Goal: Information Seeking & Learning: Learn about a topic

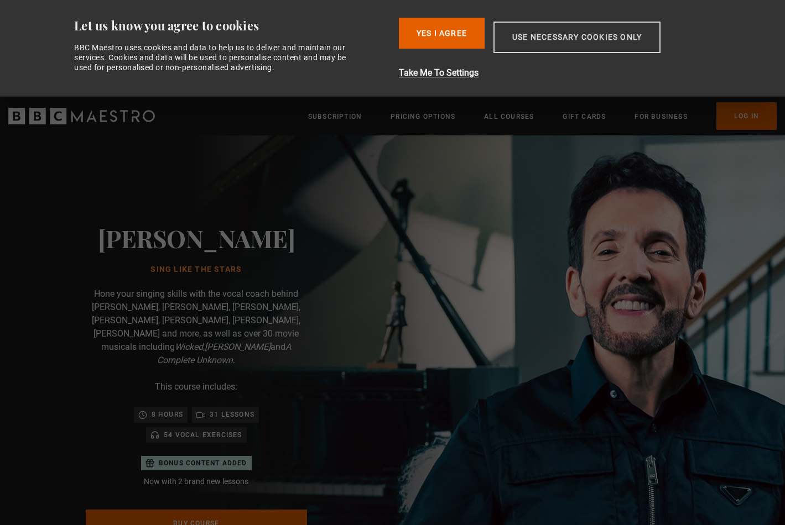
click at [569, 41] on button "Use necessary cookies only" at bounding box center [576, 38] width 167 height 32
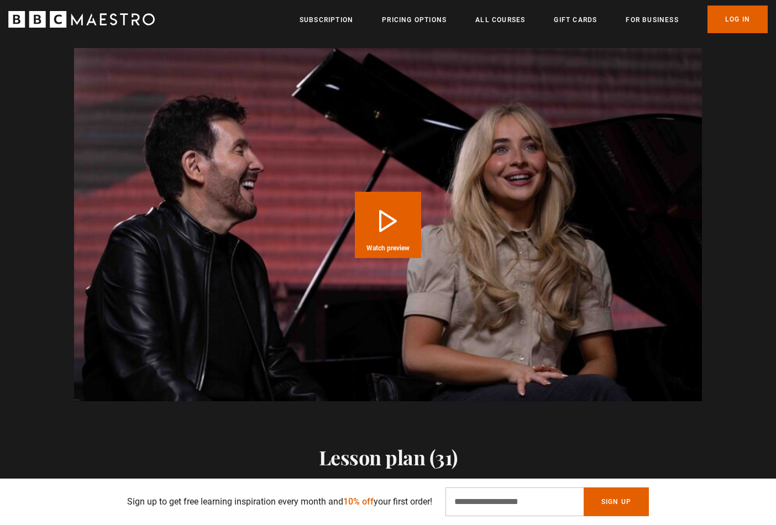
scroll to position [0, 435]
click at [391, 199] on button "Play Course overview for Sing Like the Stars with Eric Vetro Watch preview" at bounding box center [388, 225] width 66 height 66
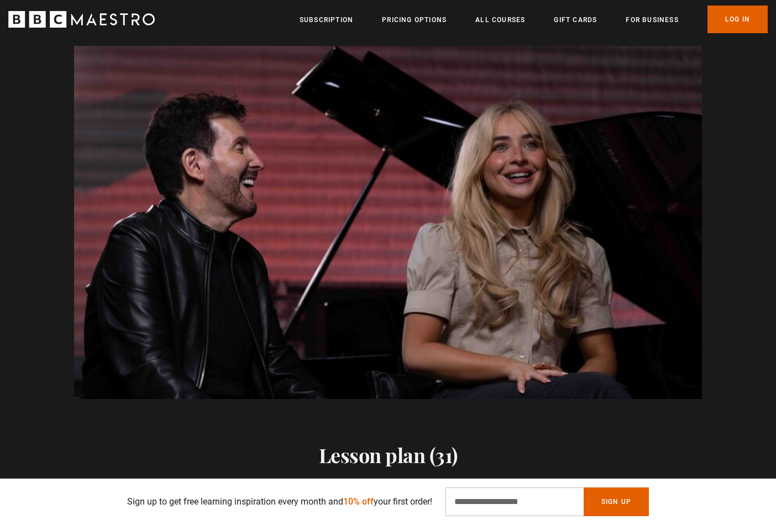
scroll to position [0, 869]
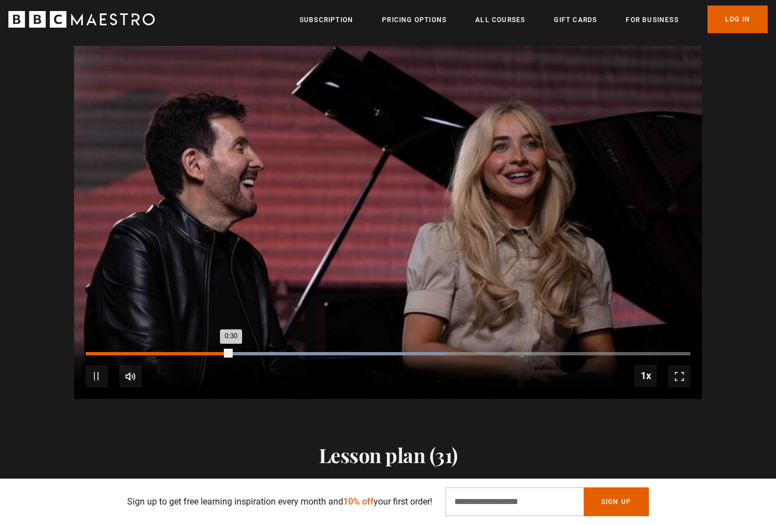
drag, startPoint x: 282, startPoint y: 322, endPoint x: 299, endPoint y: 326, distance: 17.6
click at [283, 338] on div "10s Skip Back 10 seconds Pause 10s Skip Forward 10 seconds Loaded : 59.75% 0:30…" at bounding box center [388, 368] width 628 height 61
click at [304, 352] on div "Loaded : 67.94% 0:45 0:30" at bounding box center [388, 353] width 605 height 3
click at [365, 352] on div "0:57" at bounding box center [366, 353] width 2 height 3
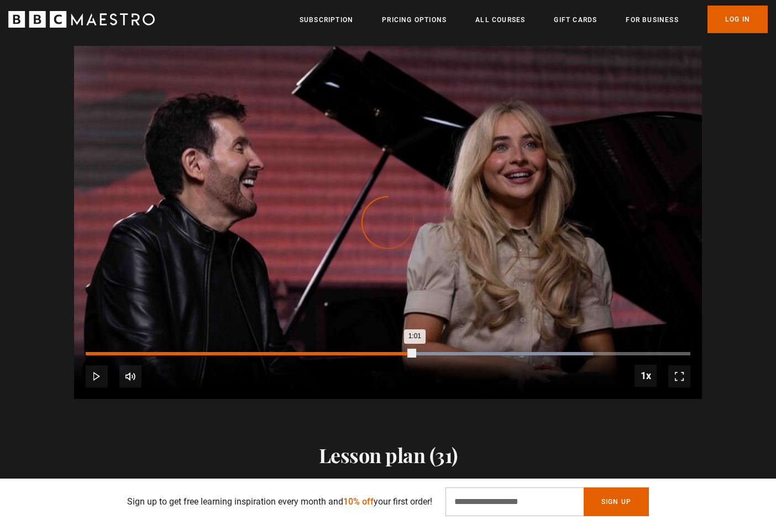
click at [415, 352] on div "Loaded : 83.94% 1:07 1:01" at bounding box center [388, 353] width 605 height 3
click at [449, 352] on div "Loaded : 95.75% 1:15 1:09" at bounding box center [388, 353] width 605 height 3
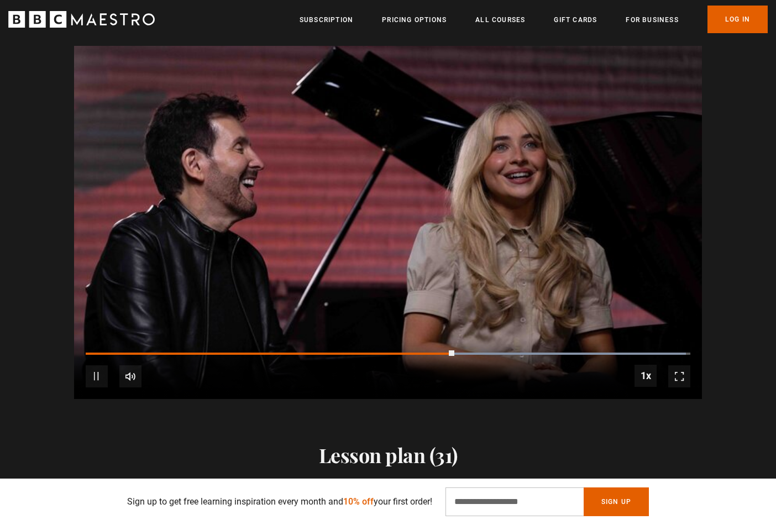
click at [510, 338] on div "10s Skip Back 10 seconds Pause 10s Skip Forward 10 seconds Loaded : 99.28% 1:21…" at bounding box center [388, 368] width 628 height 61
click at [512, 338] on div "10s Skip Back 10 seconds Pause 10s Skip Forward 10 seconds Loaded : 99.28% 1:21…" at bounding box center [388, 368] width 628 height 61
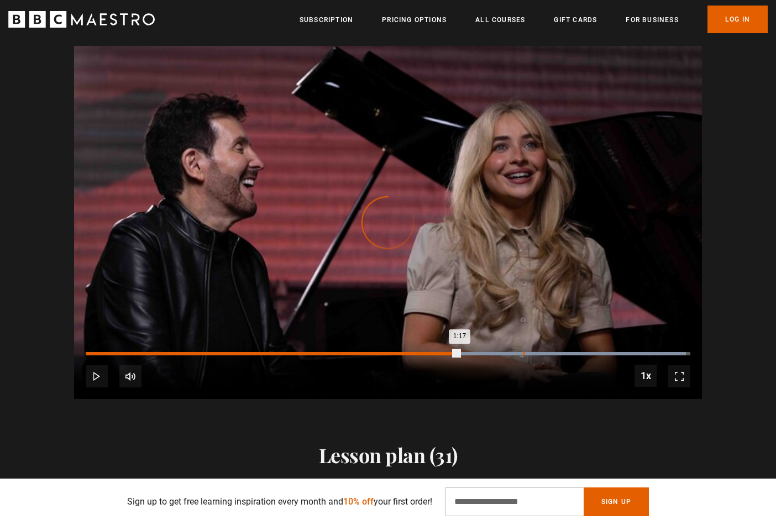
click at [523, 352] on div "Loaded : 99.28% 1:30 1:17" at bounding box center [388, 353] width 605 height 3
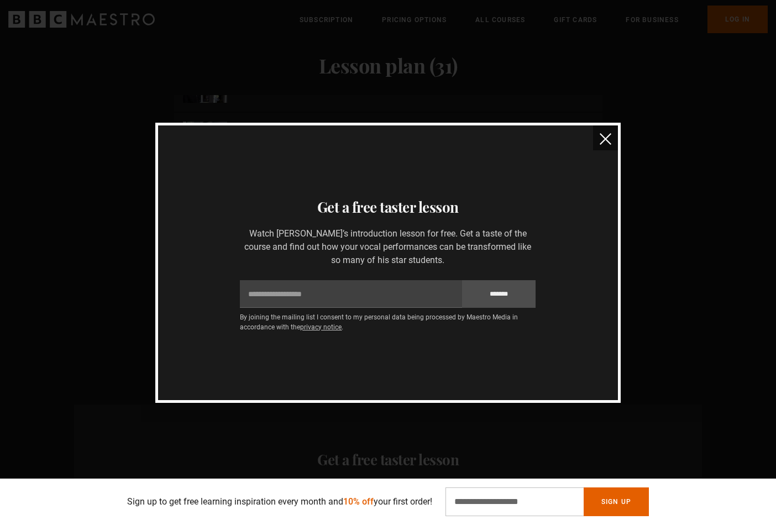
scroll to position [0, 1738]
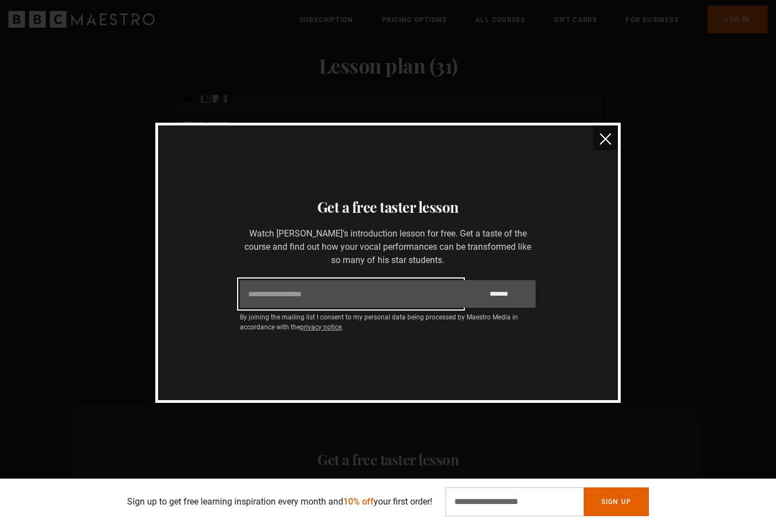
click at [315, 291] on input "Email" at bounding box center [351, 294] width 222 height 28
type input "**********"
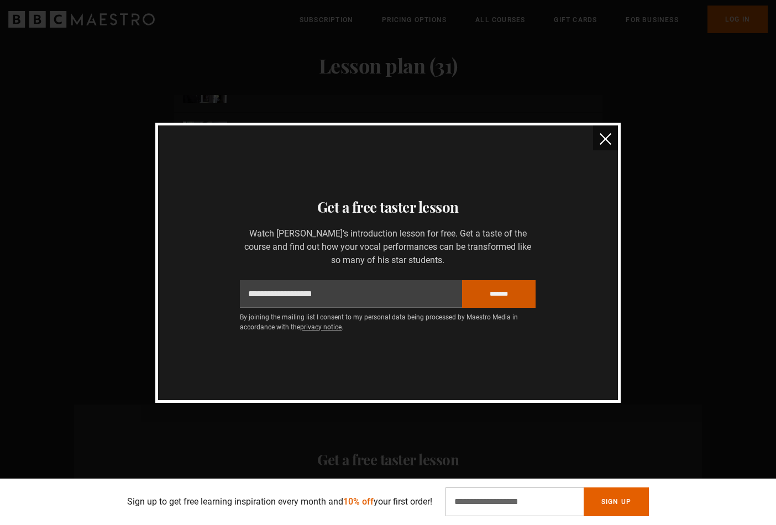
click at [483, 291] on input "*******" at bounding box center [499, 294] width 74 height 28
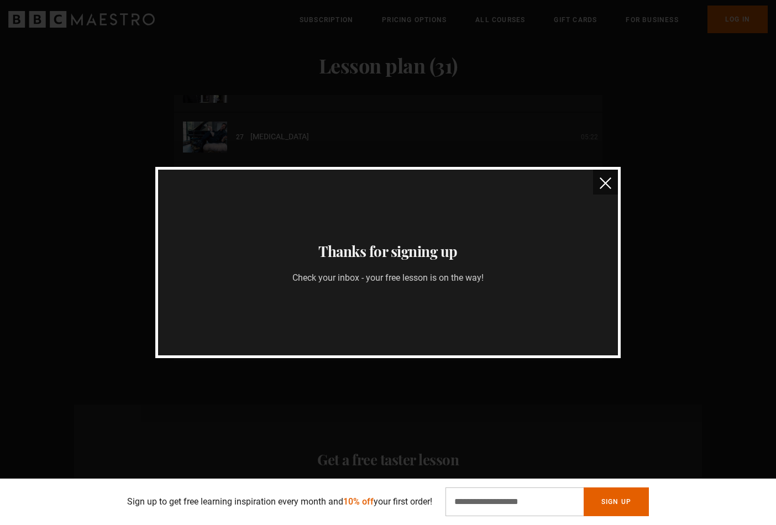
scroll to position [0, 1883]
click at [600, 182] on img "close" at bounding box center [606, 183] width 12 height 12
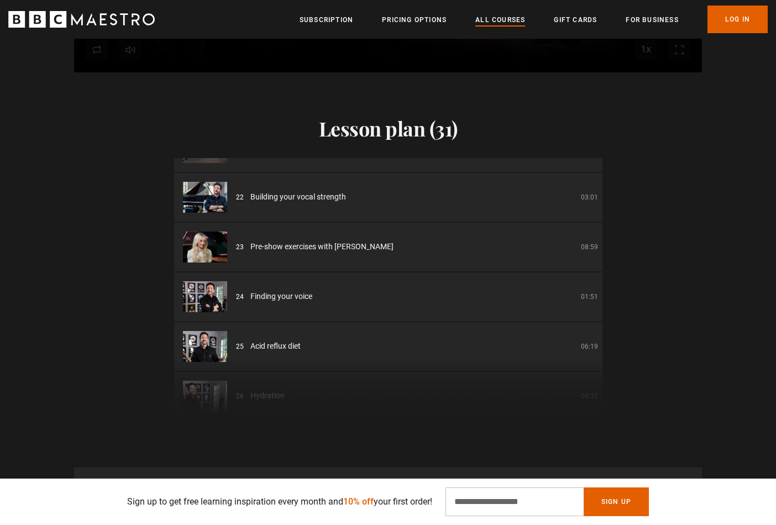
scroll to position [0, 2173]
click at [501, 20] on link "All Courses" at bounding box center [500, 19] width 50 height 11
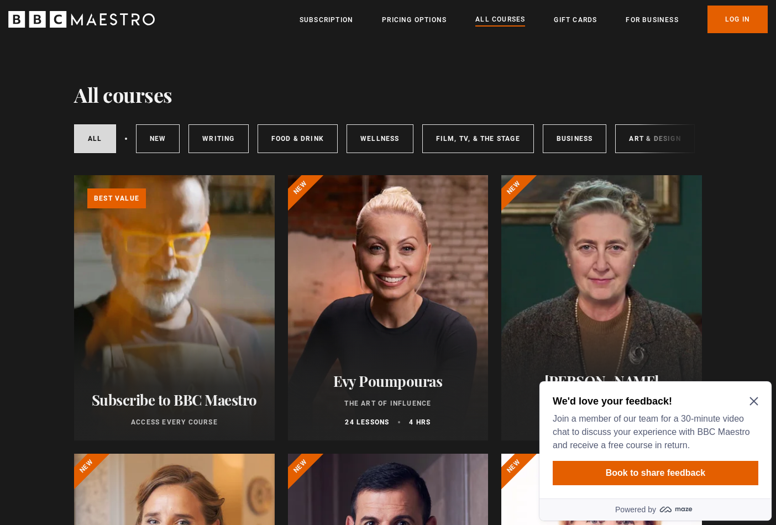
click at [750, 402] on icon "Close Maze Prompt" at bounding box center [754, 401] width 9 height 9
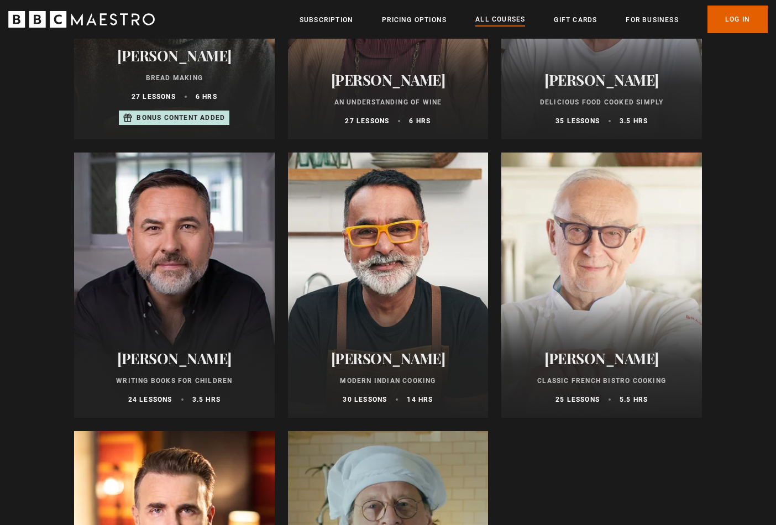
scroll to position [4265, 0]
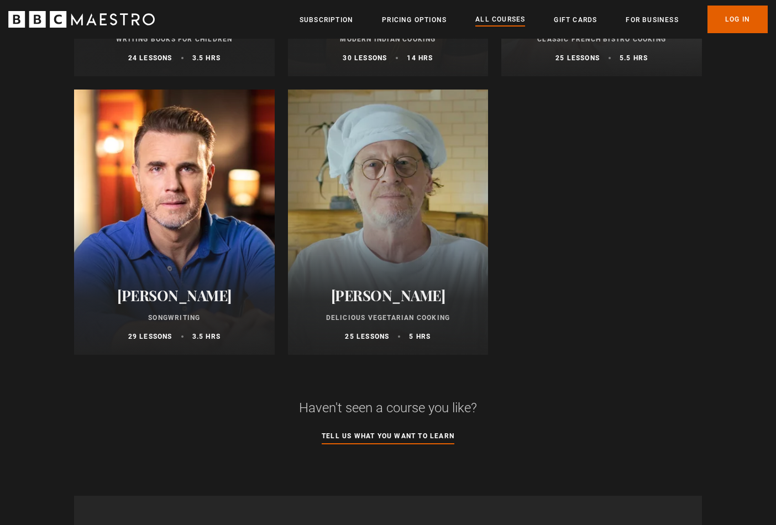
click at [200, 285] on div "Gary Barlow Songwriting 29 lessons 3.5 hrs" at bounding box center [174, 314] width 201 height 81
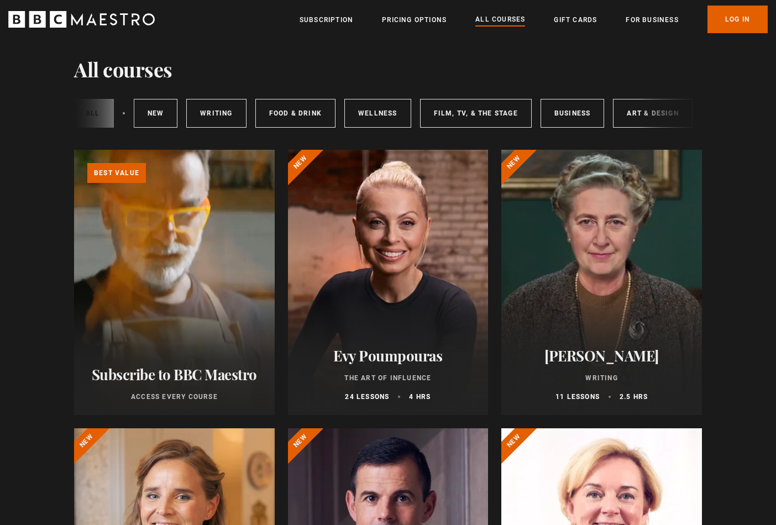
scroll to position [0, 165]
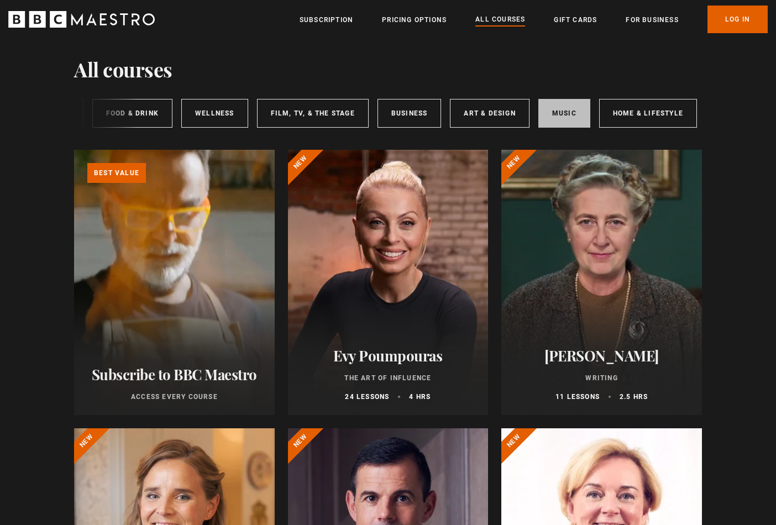
click at [569, 113] on link "Music" at bounding box center [565, 113] width 52 height 29
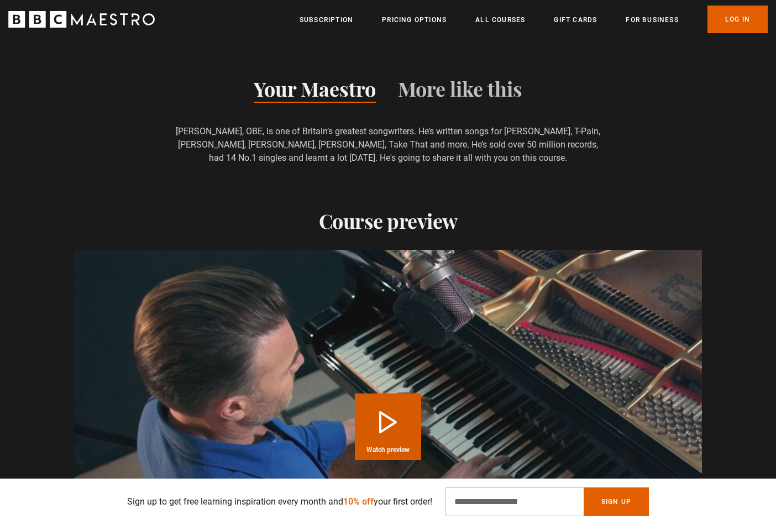
scroll to position [1245, 0]
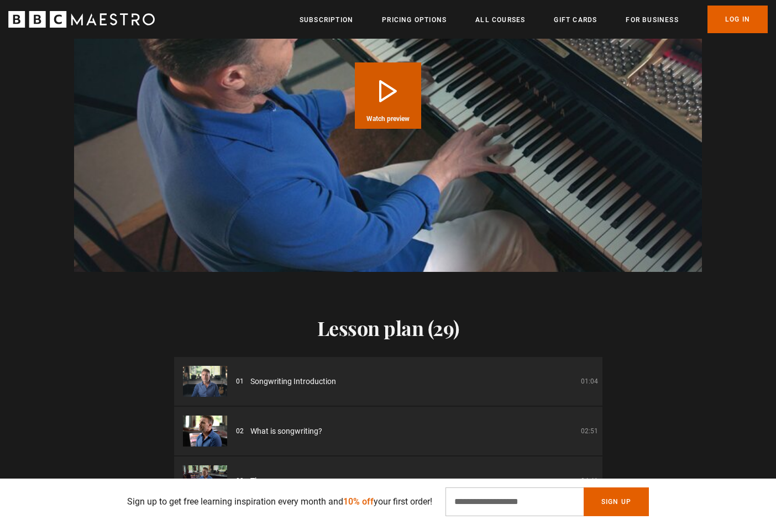
click at [395, 93] on button "Play Course overview for Songwriting with Gary Barlow Watch preview" at bounding box center [388, 95] width 66 height 66
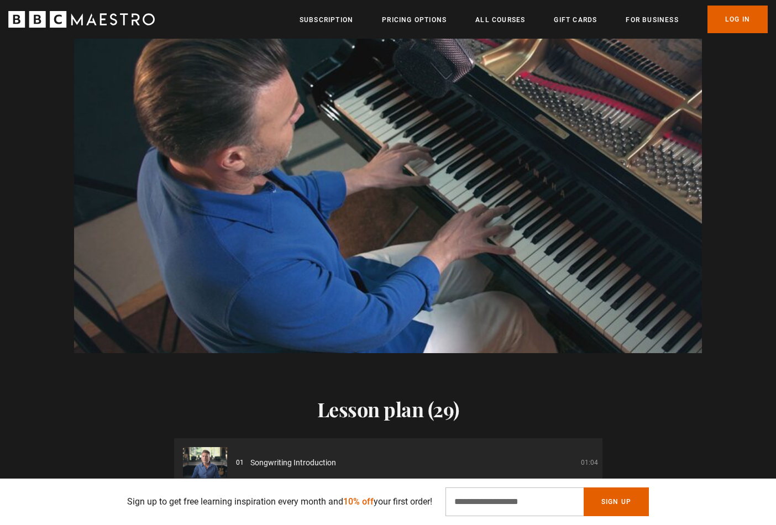
scroll to position [0, 435]
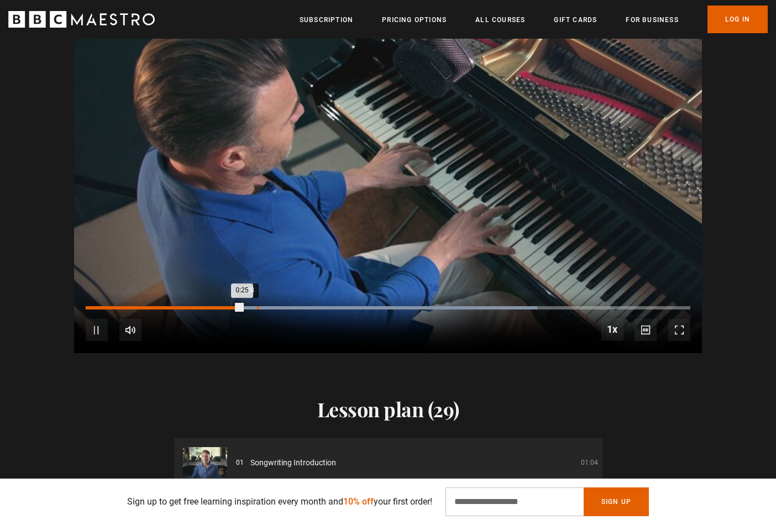
click at [257, 306] on div "0:28" at bounding box center [258, 307] width 2 height 3
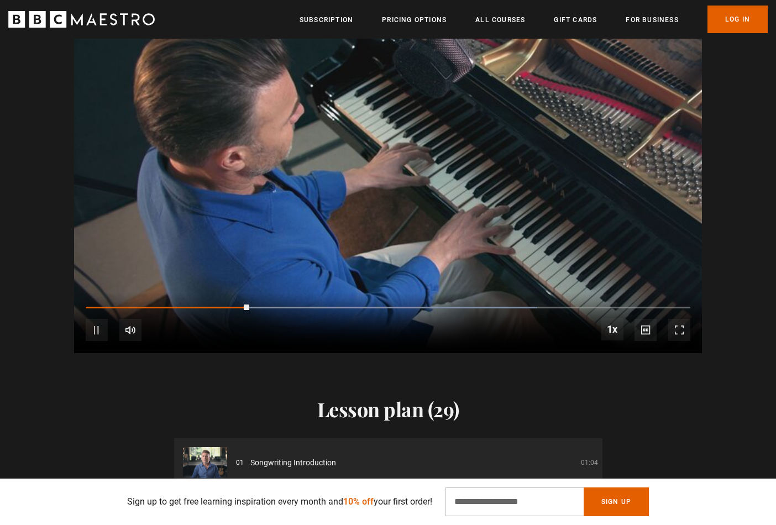
scroll to position [0, 579]
click at [278, 305] on div "10s Skip Back 10 seconds Pause 10s Skip Forward 10 seconds Loaded : 74.68% 0:30…" at bounding box center [388, 322] width 628 height 61
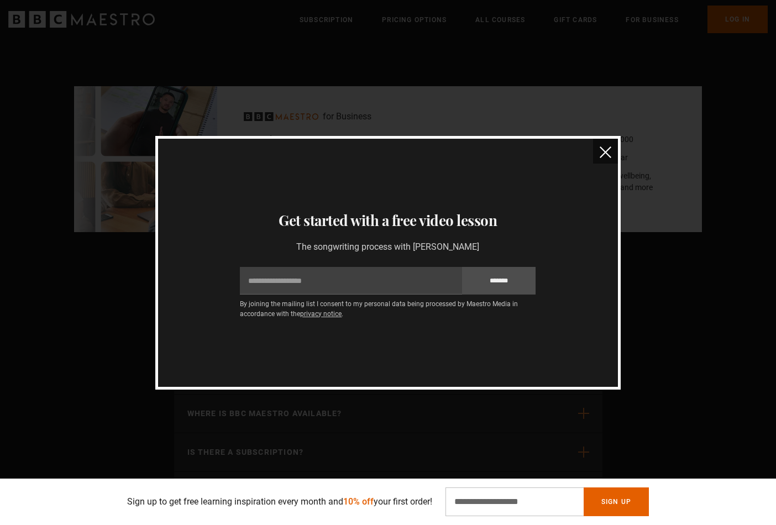
scroll to position [0, 1449]
click at [604, 153] on img "close" at bounding box center [606, 153] width 12 height 12
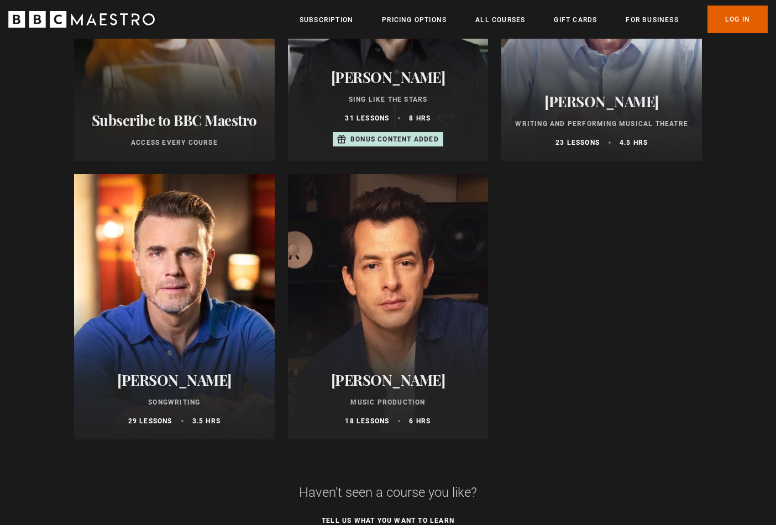
scroll to position [308, 0]
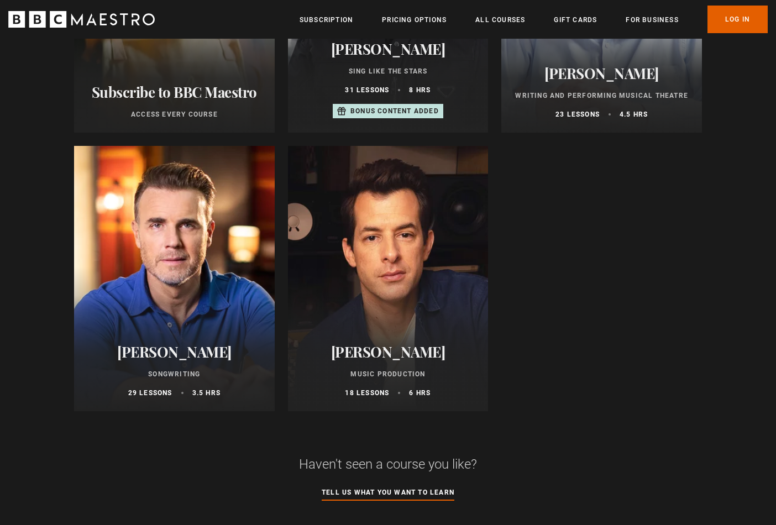
click at [416, 317] on div at bounding box center [388, 278] width 201 height 265
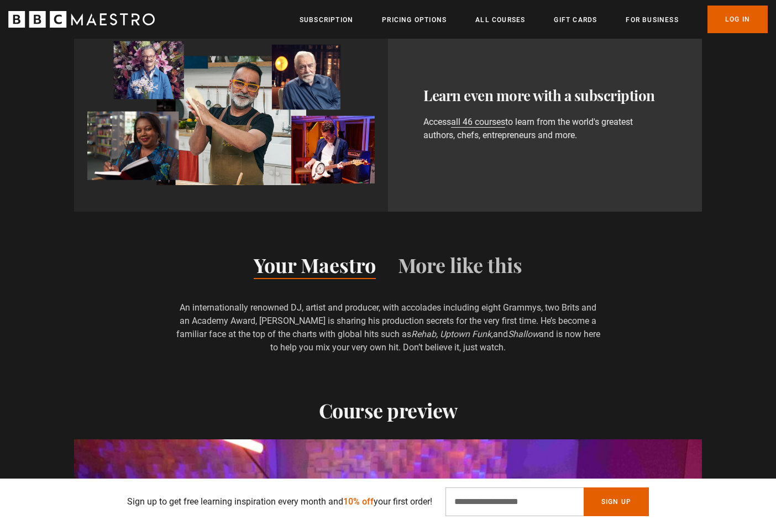
scroll to position [1104, 0]
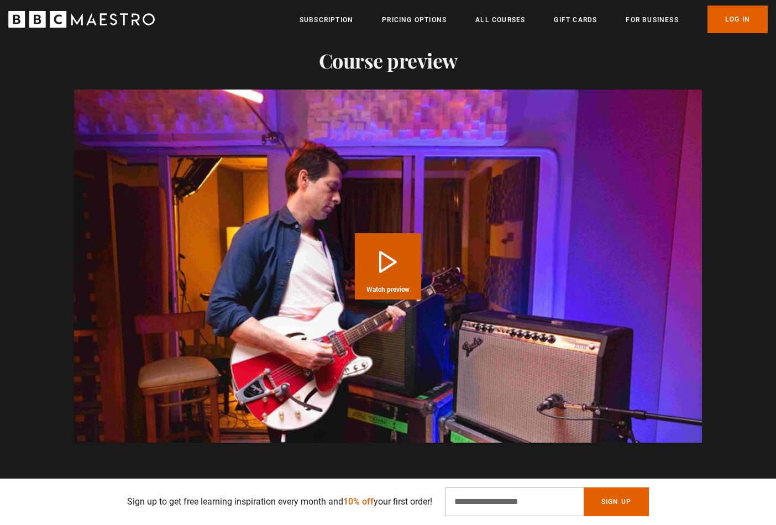
click at [385, 271] on button "Play Course overview for Music Production with [PERSON_NAME] Watch preview" at bounding box center [388, 266] width 66 height 66
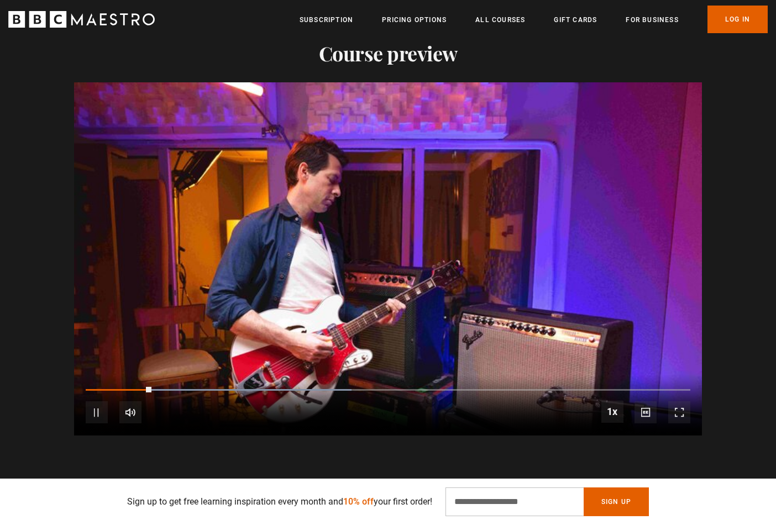
scroll to position [1113, 0]
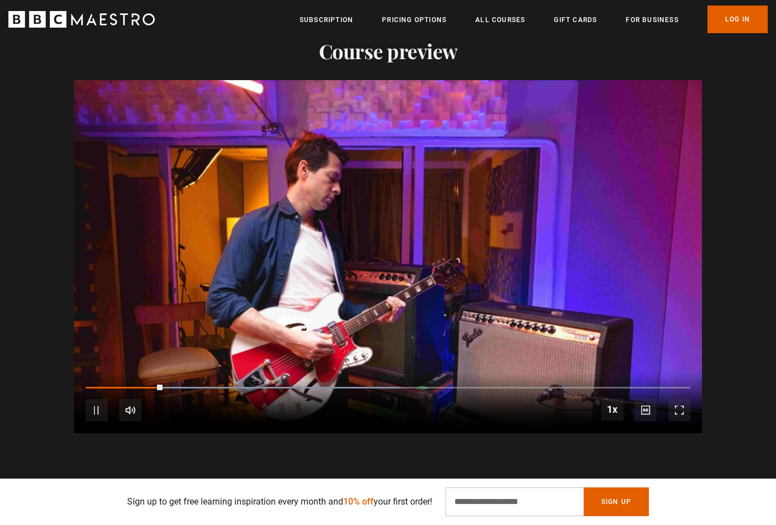
click at [190, 384] on div "10s Skip Back 10 seconds Pause 10s Skip Forward 10 seconds Loaded : 51.89% 0:15…" at bounding box center [388, 403] width 628 height 61
click at [217, 387] on div "Loaded : 51.89% 0:27 0:16" at bounding box center [388, 387] width 605 height 3
click at [261, 384] on div "10s Skip Back 10 seconds Pause 10s Skip Forward 10 seconds Loaded : 59.75% 0:35…" at bounding box center [388, 403] width 628 height 61
click at [286, 385] on div "10s Skip Back 10 seconds Pause 10s Skip Forward 10 seconds Loaded : 59.75% 0:35…" at bounding box center [388, 403] width 628 height 61
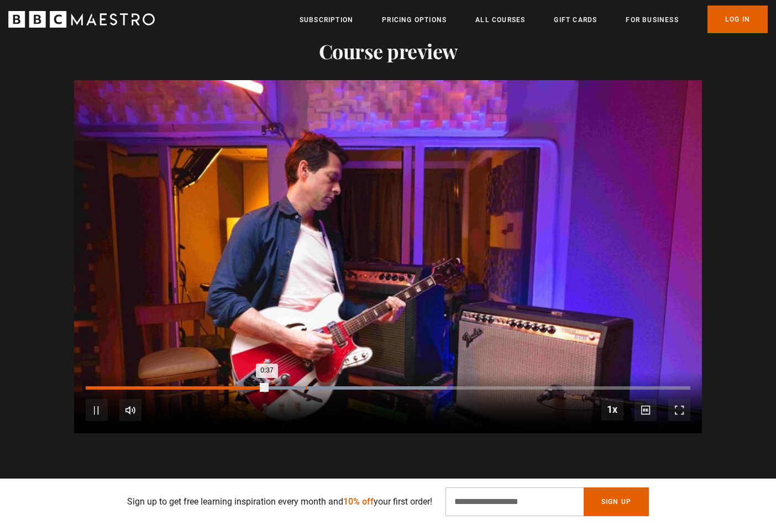
click at [306, 386] on div "Loaded : 59.75% 0:45 0:37" at bounding box center [388, 387] width 605 height 3
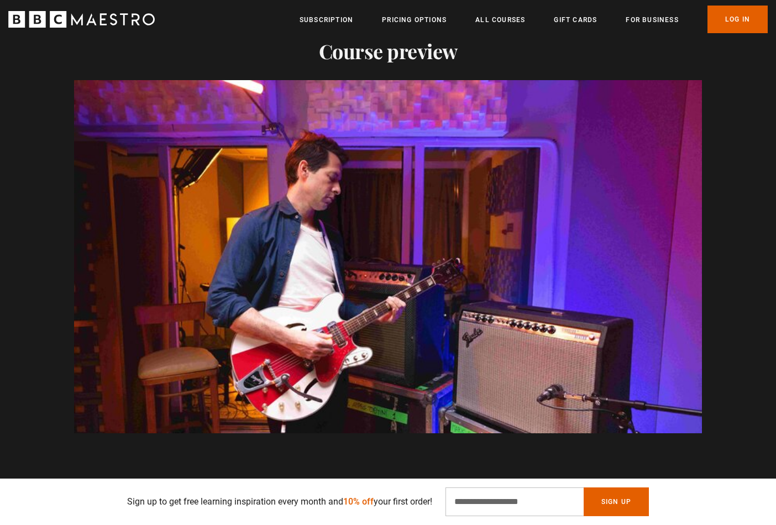
scroll to position [0, 1014]
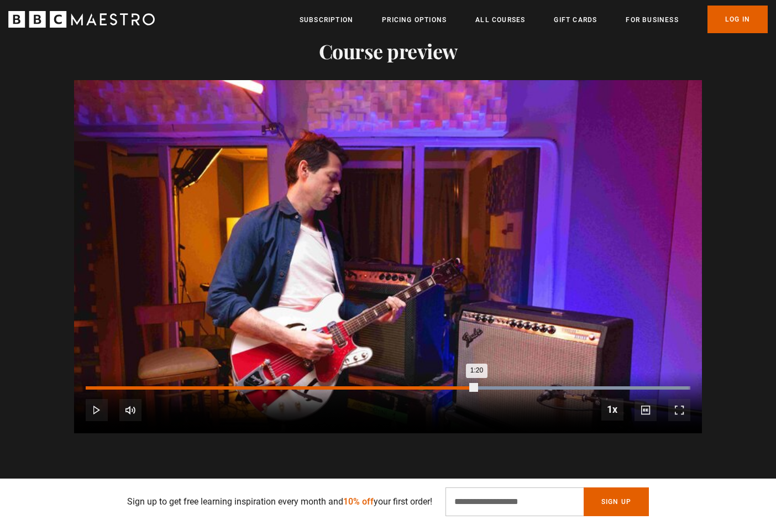
click at [477, 387] on div "Loaded : 99.68% 1:20 1:20" at bounding box center [388, 387] width 605 height 3
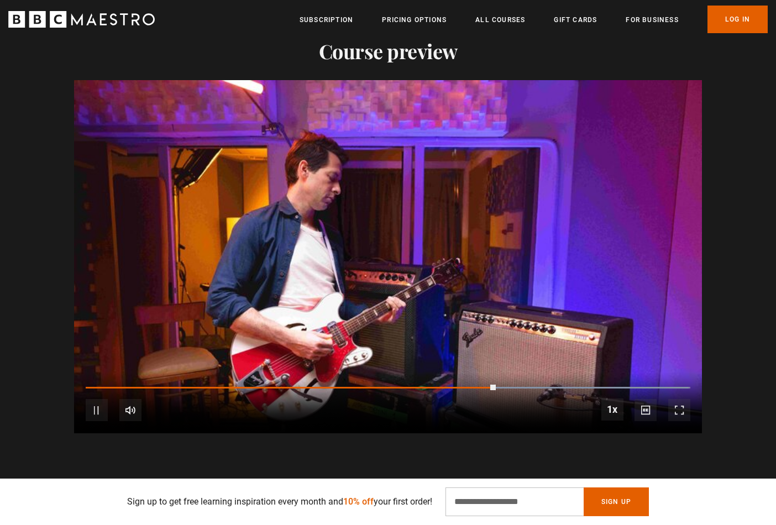
click at [456, 384] on div "10s Skip Back 10 seconds Pause 10s Skip Forward 10 seconds Loaded : 99.68% 1:19…" at bounding box center [388, 403] width 628 height 61
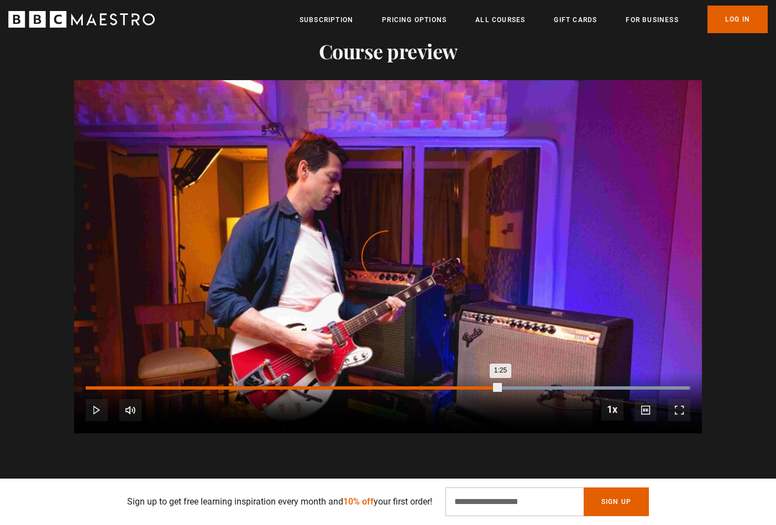
click at [460, 388] on div "Loaded : 99.68% 1:17 1:25" at bounding box center [388, 387] width 605 height 3
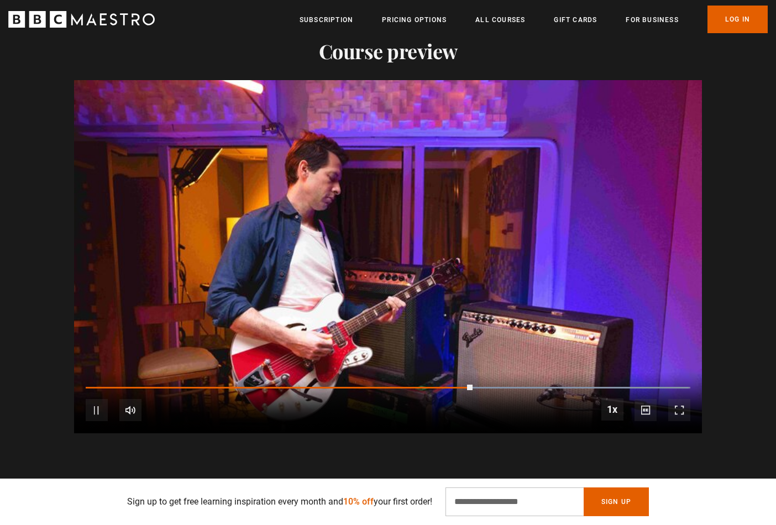
click at [421, 384] on div "10s Skip Back 10 seconds Pause 10s Skip Forward 10 seconds Loaded : 99.68% 1:13…" at bounding box center [388, 403] width 628 height 61
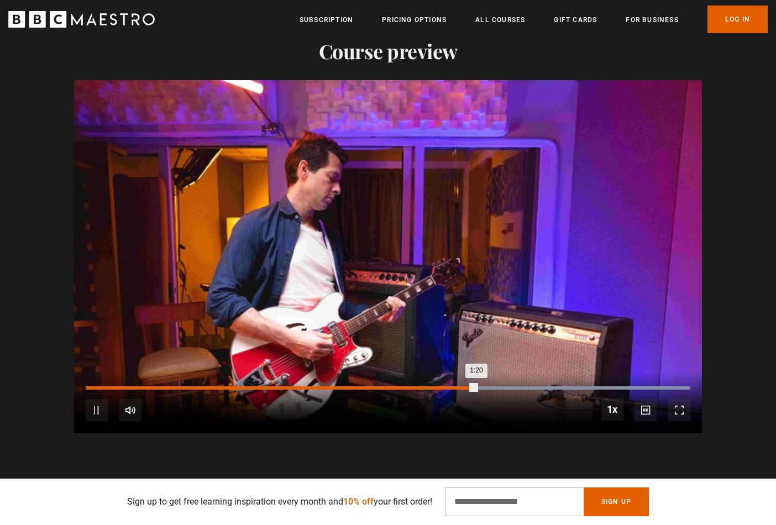
click at [422, 385] on div "10s Skip Back 10 seconds Pause 10s Skip Forward 10 seconds Loaded : 99.68% 1:13…" at bounding box center [388, 403] width 628 height 61
click at [423, 386] on div "Loaded : 99.68% 1:09 1:21" at bounding box center [388, 387] width 605 height 3
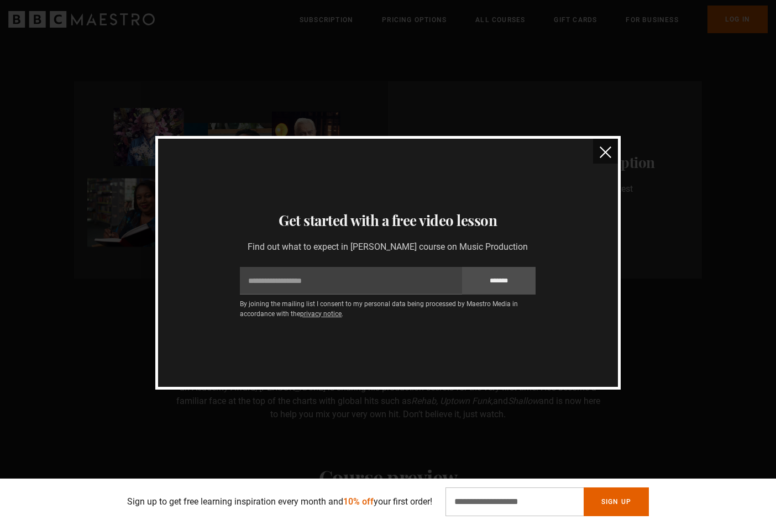
scroll to position [744, 0]
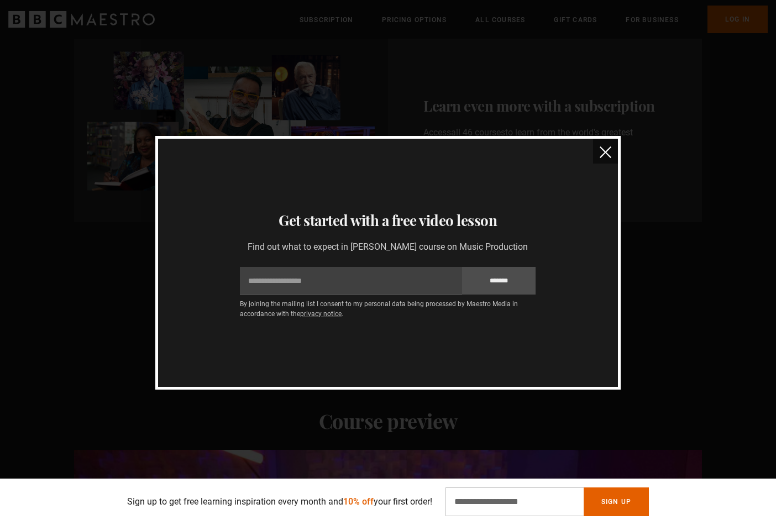
click at [601, 150] on img "close" at bounding box center [606, 153] width 12 height 12
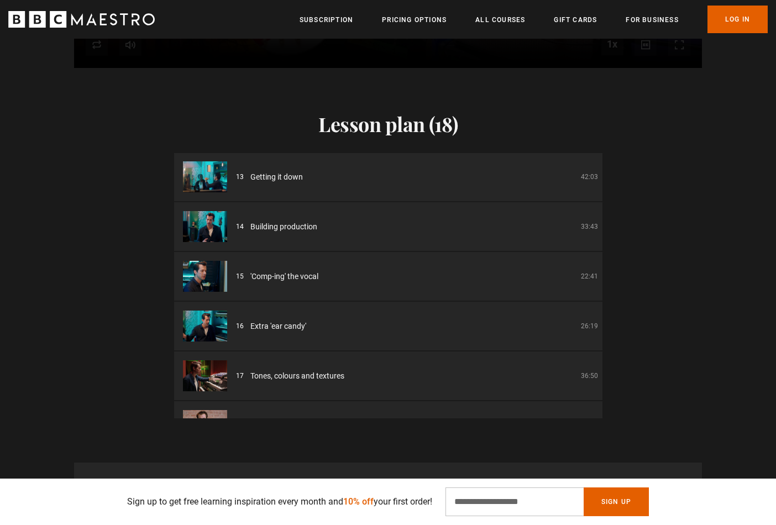
scroll to position [629, 0]
